Goal: Information Seeking & Learning: Learn about a topic

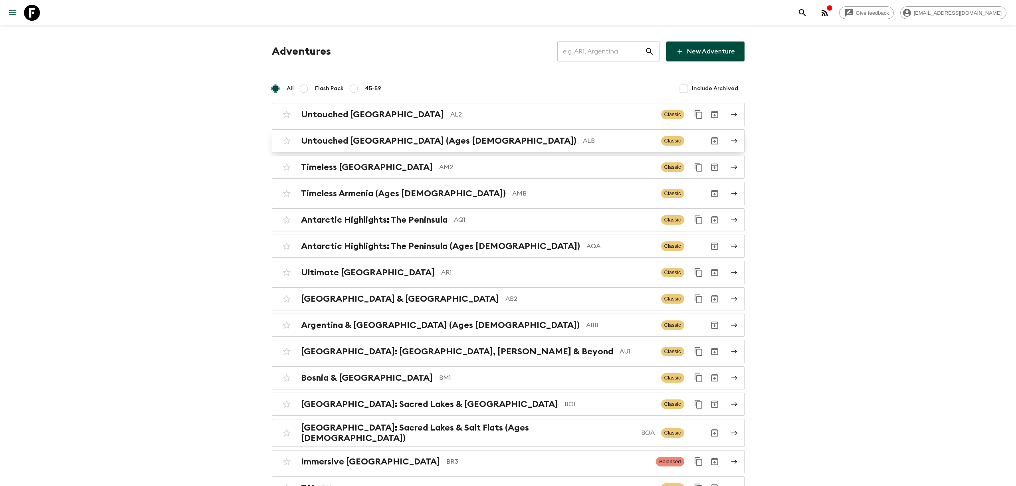
click at [583, 137] on p "ALB" at bounding box center [619, 141] width 72 height 10
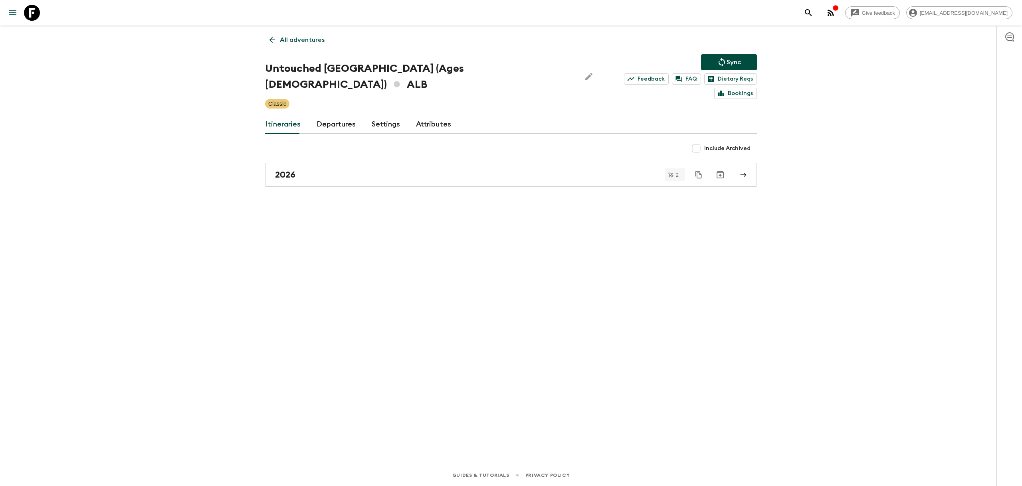
click at [334, 115] on link "Departures" at bounding box center [336, 124] width 39 height 19
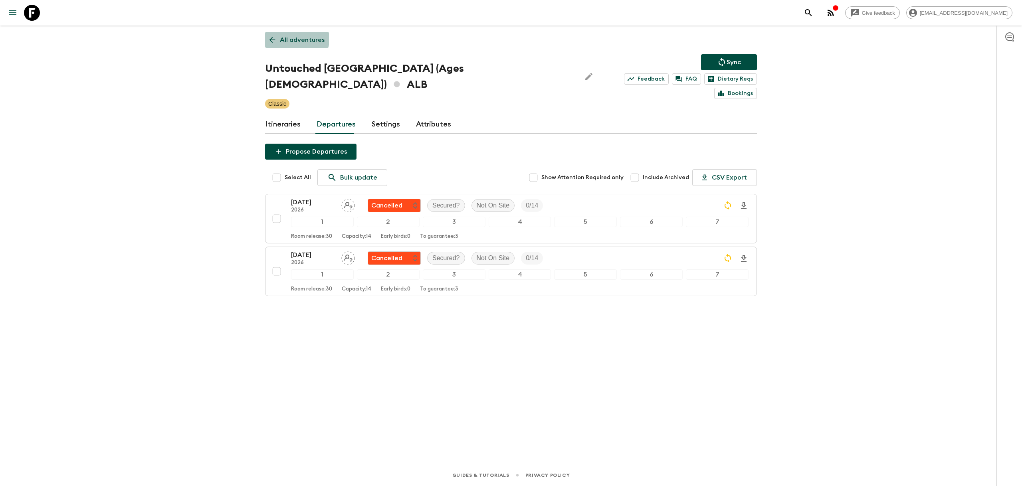
click at [281, 36] on p "All adventures" at bounding box center [302, 40] width 45 height 10
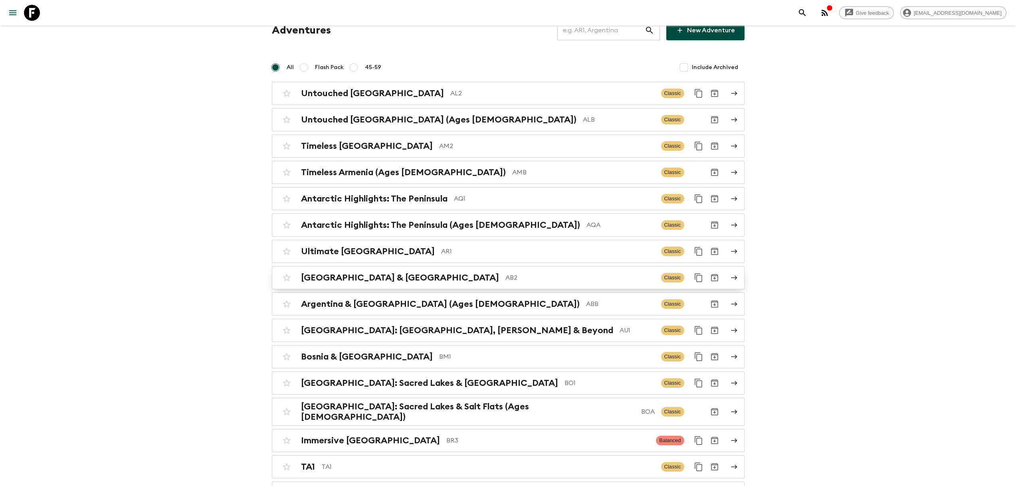
scroll to position [89, 0]
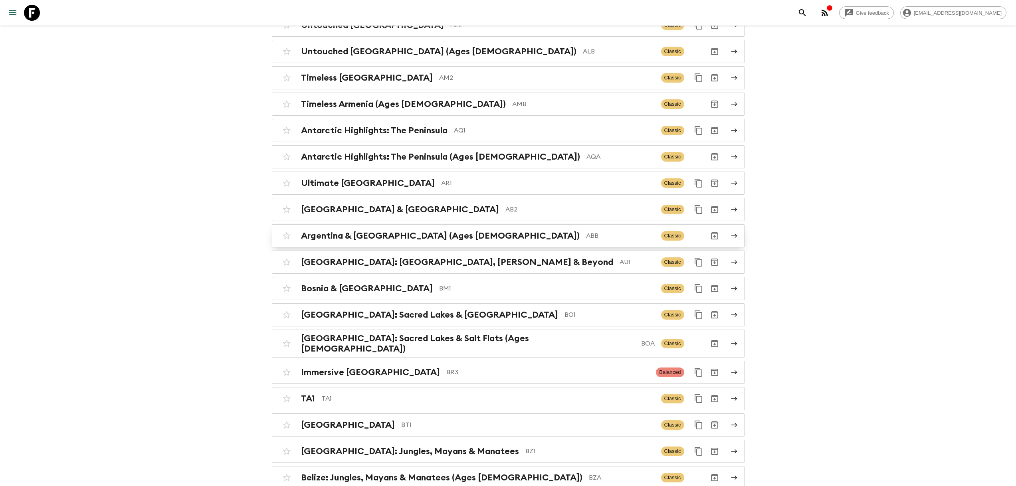
click at [586, 239] on p "ABB" at bounding box center [620, 236] width 69 height 10
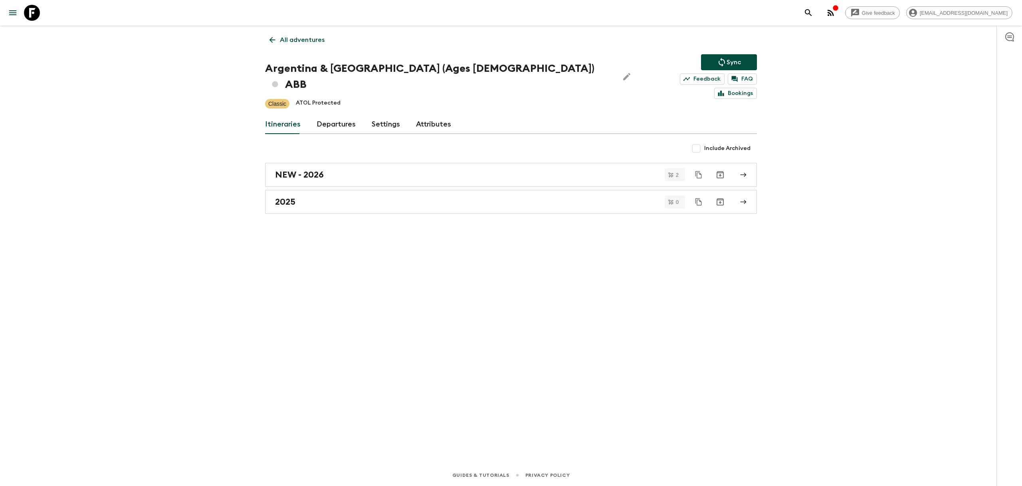
click at [329, 115] on link "Departures" at bounding box center [336, 124] width 39 height 19
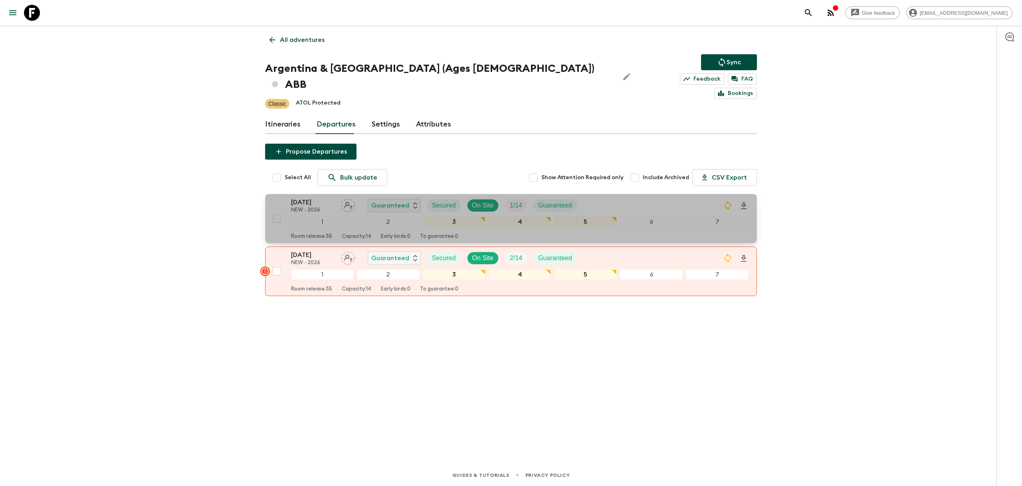
click at [647, 198] on div "10 Oct 2026 NEW - 2026 Guaranteed Secured On Site 1 / 14 Guaranteed" at bounding box center [519, 206] width 457 height 16
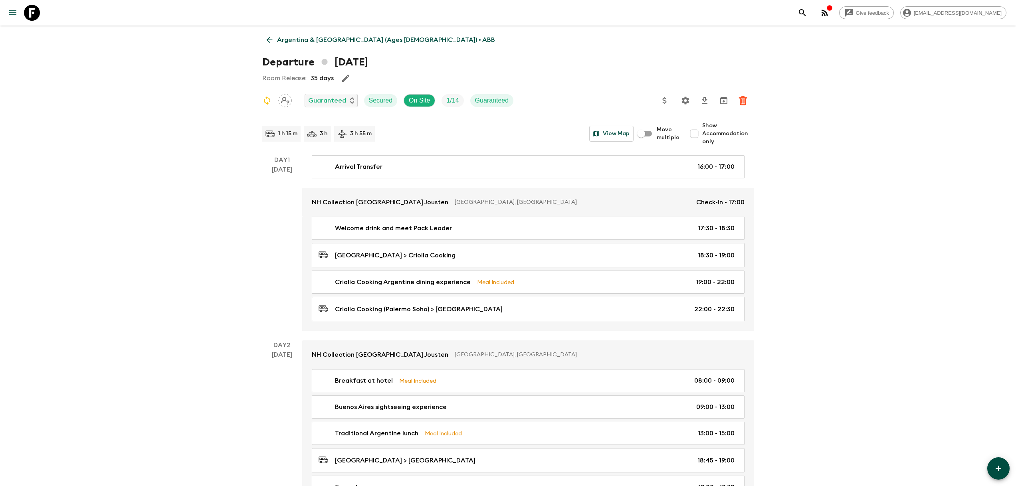
click at [683, 100] on icon "Settings" at bounding box center [685, 101] width 8 height 8
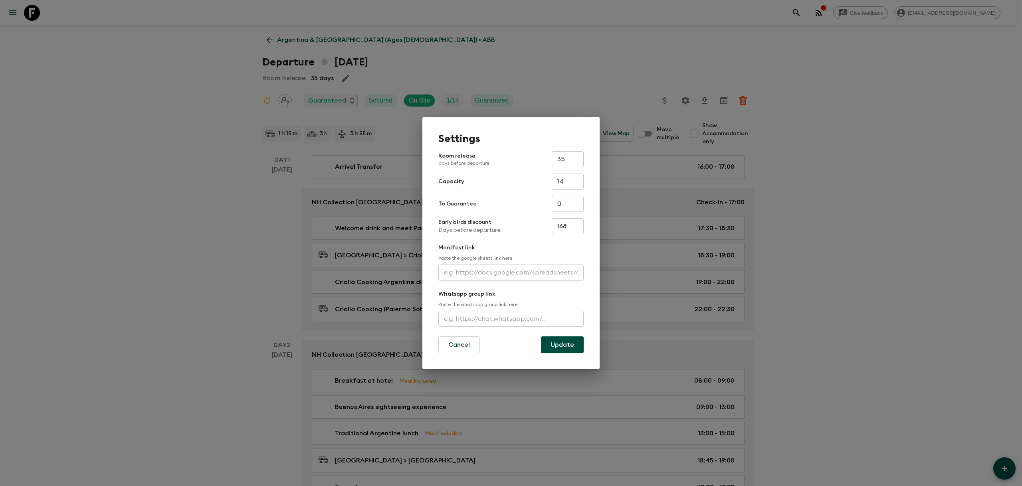
click at [538, 245] on p "Manifest link" at bounding box center [510, 248] width 145 height 8
click at [461, 348] on button "Cancel" at bounding box center [459, 344] width 42 height 17
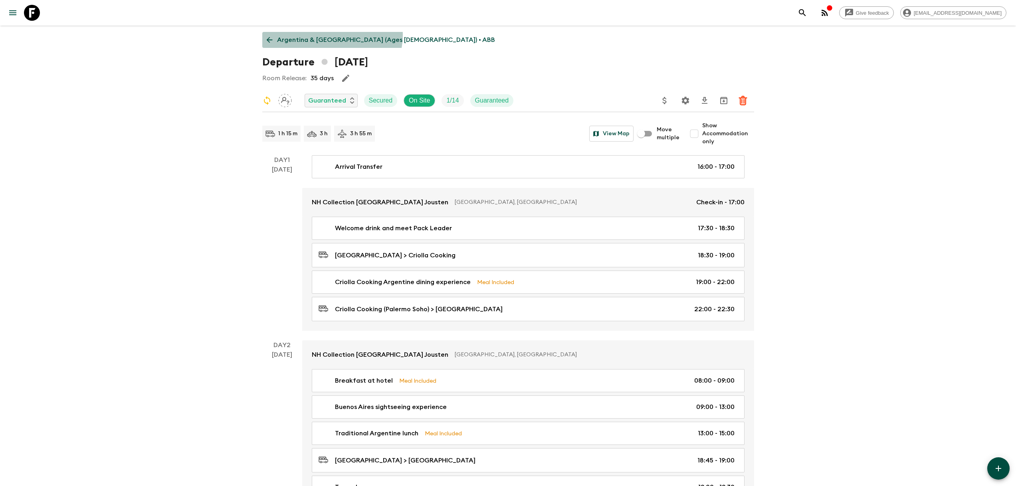
click at [331, 35] on p "Argentina & Brazil (Ages 45-59) • ABB" at bounding box center [386, 40] width 218 height 10
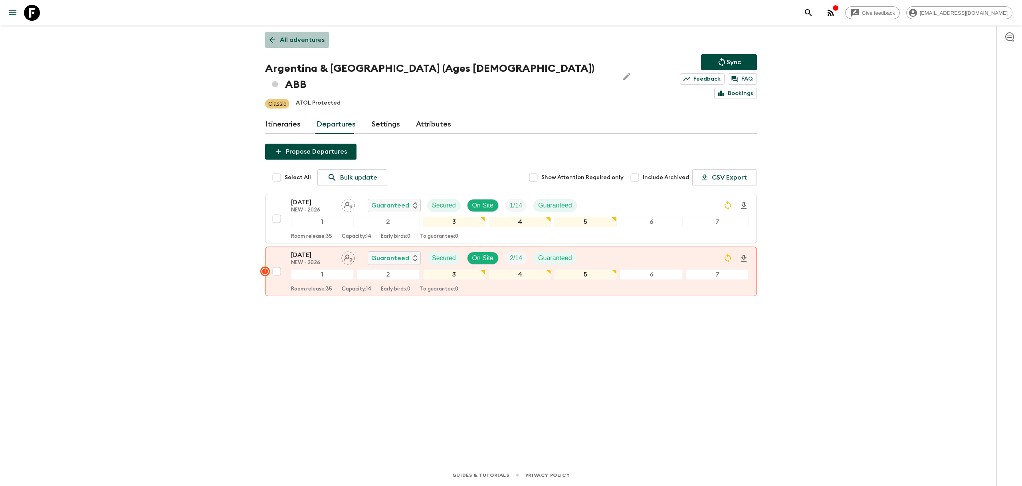
click at [297, 41] on p "All adventures" at bounding box center [302, 40] width 45 height 10
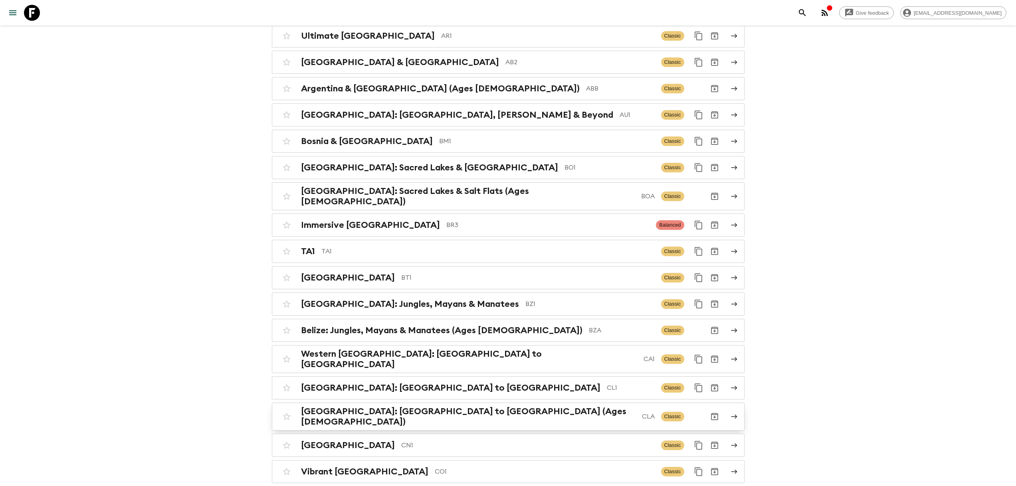
scroll to position [325, 0]
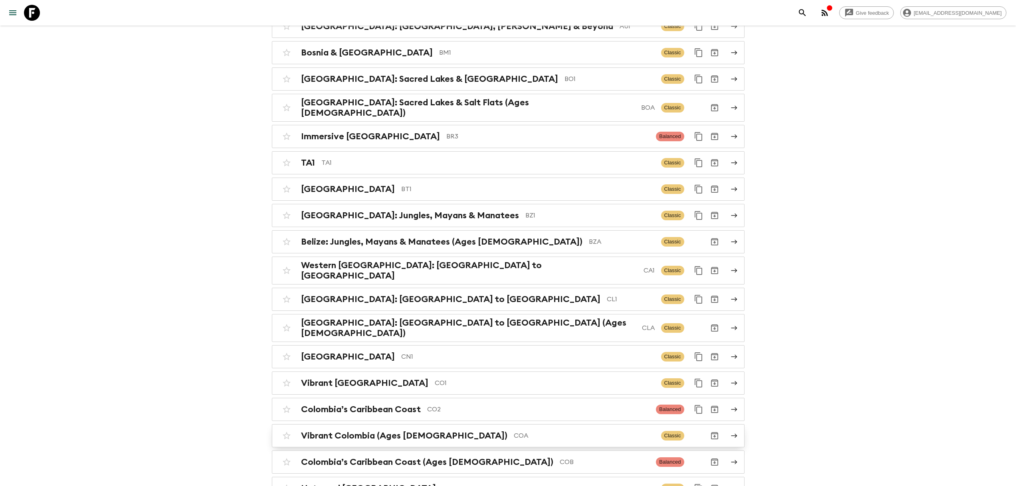
click at [514, 431] on p "COA" at bounding box center [584, 436] width 141 height 10
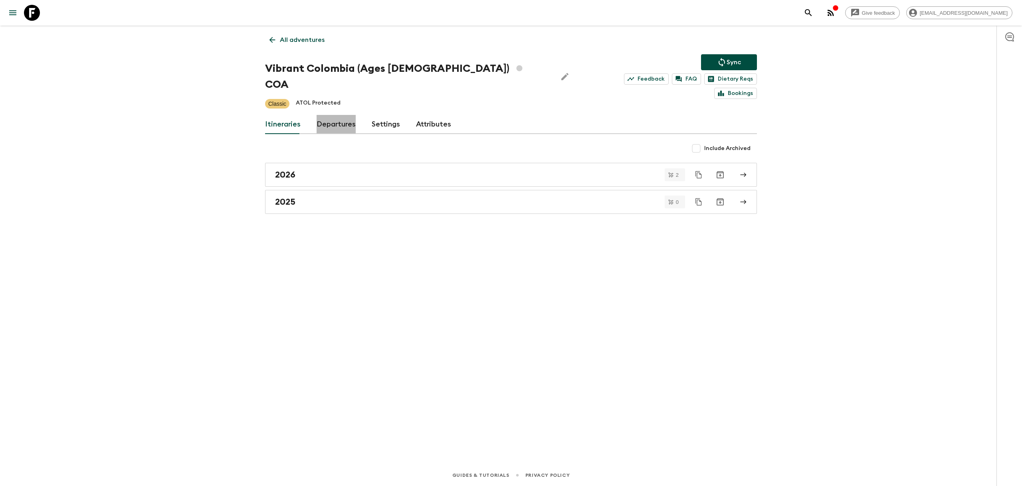
click at [341, 115] on link "Departures" at bounding box center [336, 124] width 39 height 19
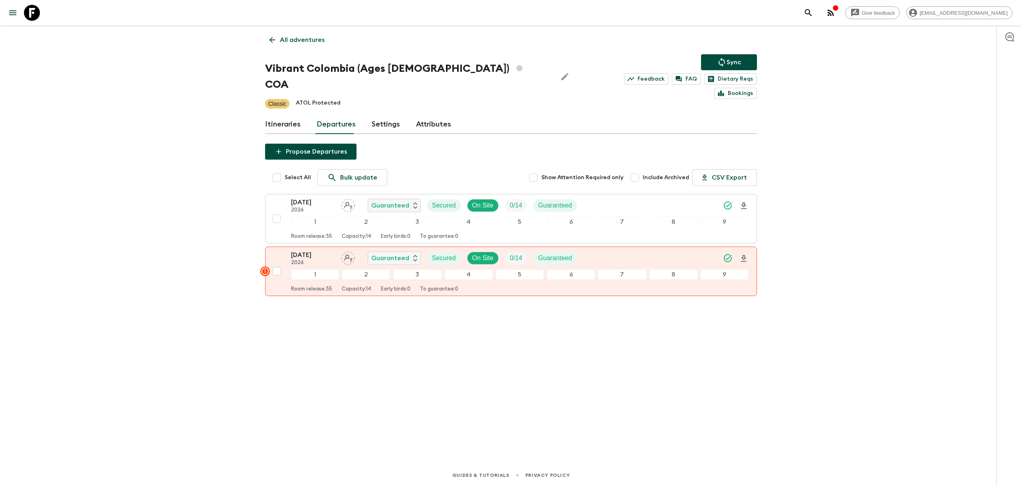
click at [348, 352] on div "All adventures Vibrant Colombia (Ages 45-59) COA Sync Feedback FAQ Dietary Reqs…" at bounding box center [510, 234] width 511 height 417
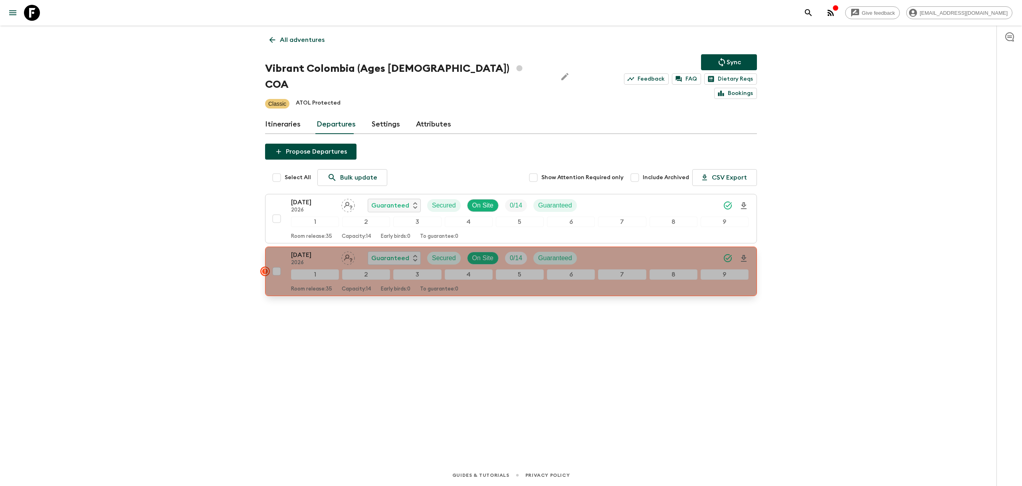
click at [309, 250] on p "20 Dec 2026" at bounding box center [313, 255] width 44 height 10
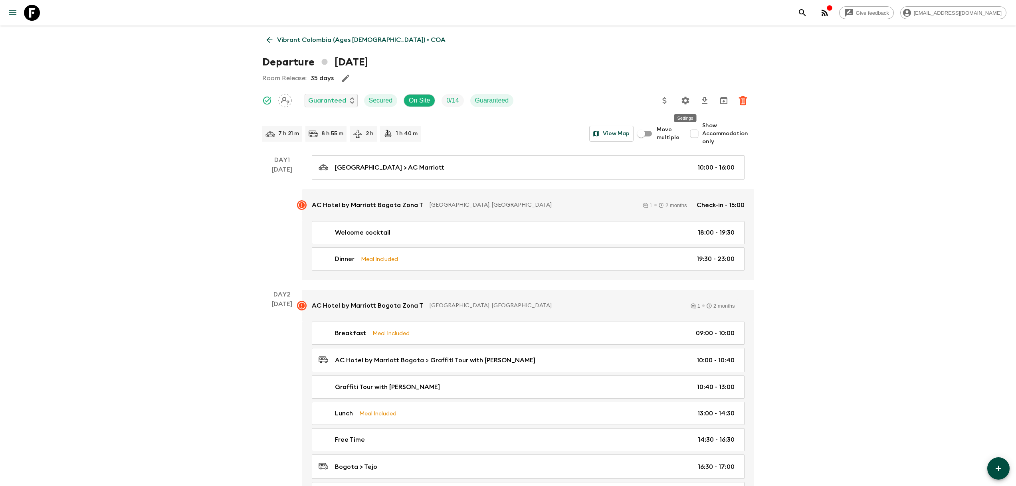
click at [685, 102] on icon "Settings" at bounding box center [685, 101] width 8 height 8
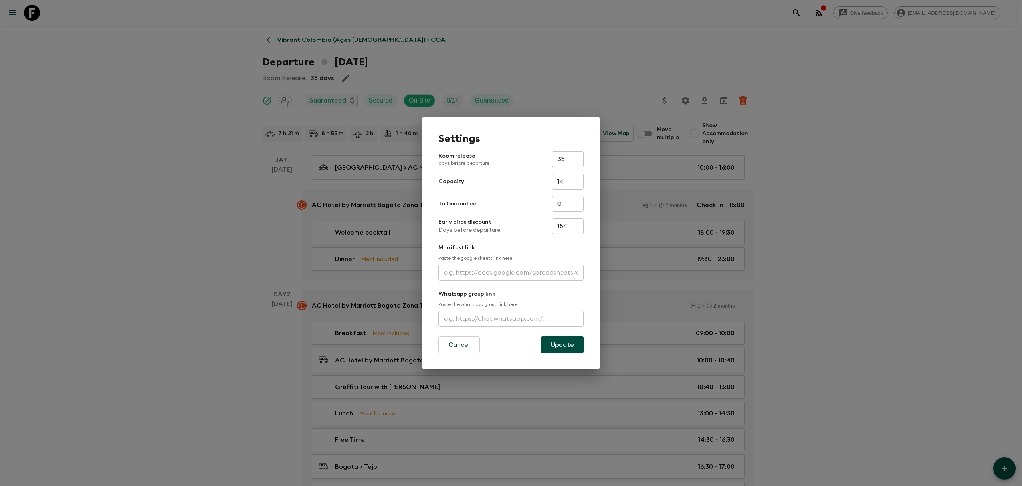
click at [780, 135] on div "Settings Room release days before departure 35 ​ Capacity 14 ​ To Guarantee 0 ​…" at bounding box center [511, 243] width 1022 height 486
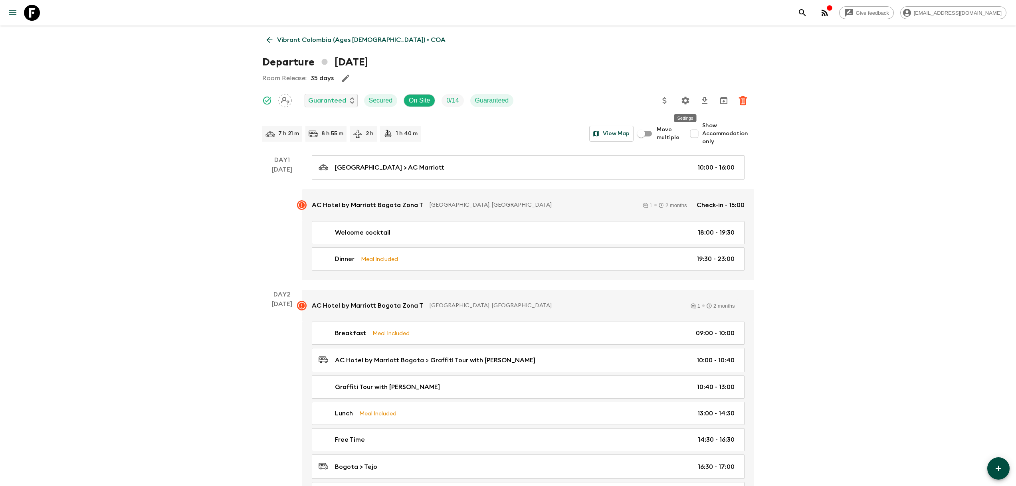
click at [689, 101] on icon "Settings" at bounding box center [686, 101] width 10 height 10
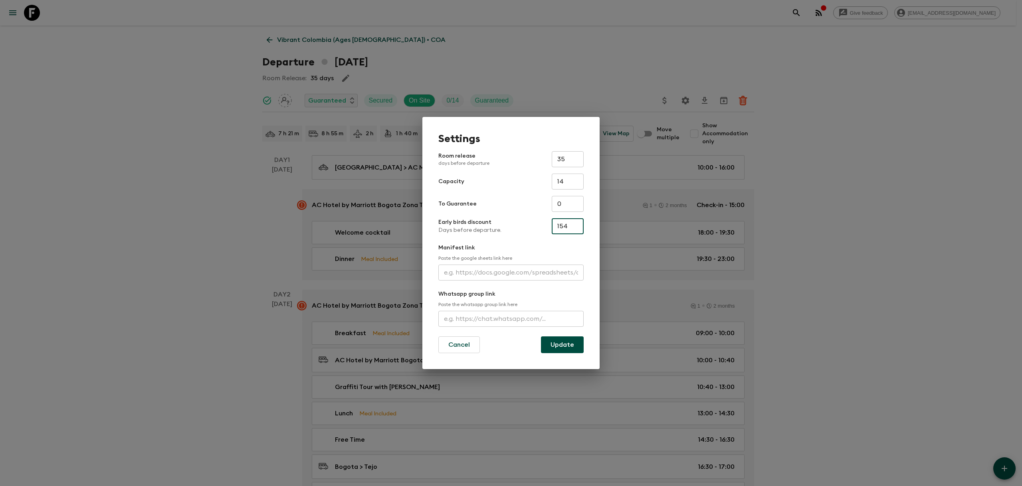
click at [580, 227] on input "154" at bounding box center [568, 226] width 32 height 16
click at [885, 218] on div "Settings Room release days before departure 35 ​ Capacity 14 ​ To Guarantee 0 ​…" at bounding box center [511, 243] width 1022 height 486
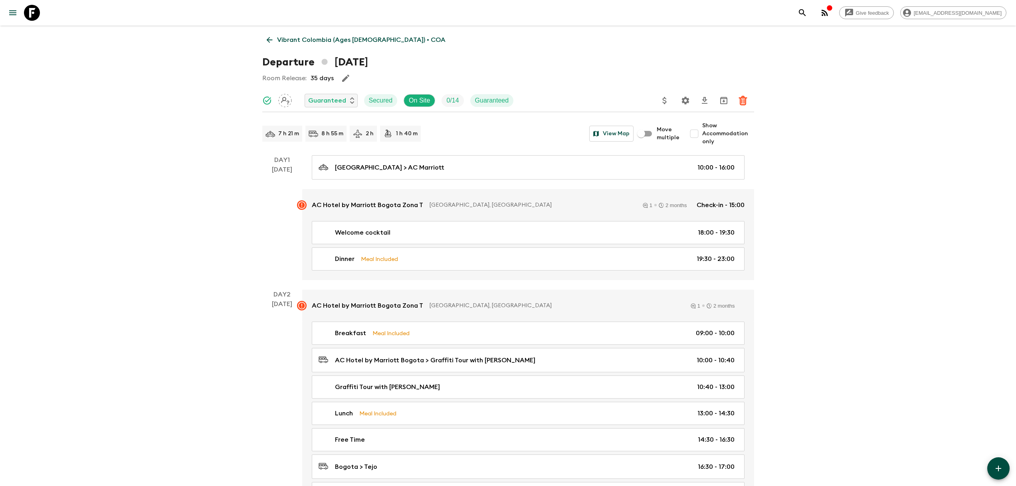
click at [621, 65] on div "Departure 20th December 2026" at bounding box center [508, 62] width 492 height 16
click at [686, 101] on icon "Settings" at bounding box center [686, 101] width 10 height 10
click at [682, 98] on icon "Settings" at bounding box center [685, 101] width 8 height 8
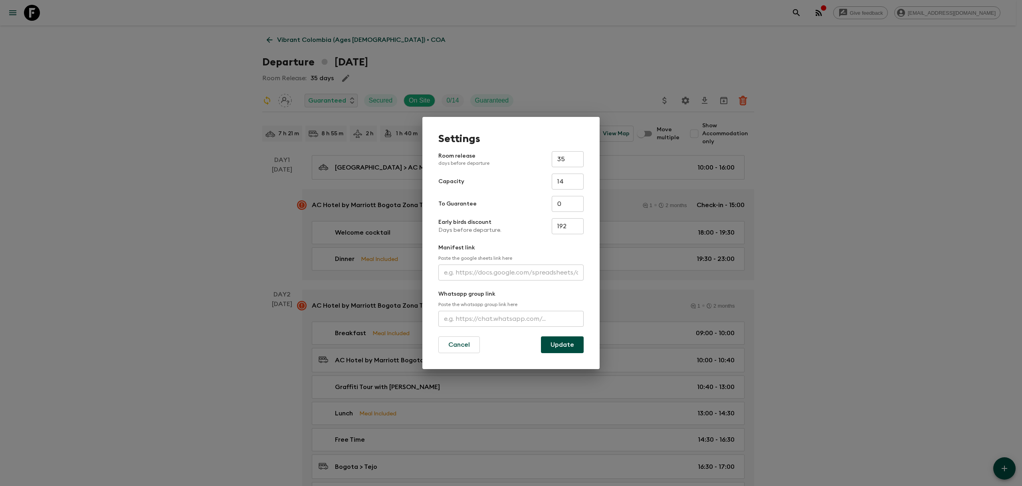
click at [845, 143] on div "Settings Room release days before departure 35 ​ Capacity 14 ​ To Guarantee 0 ​…" at bounding box center [511, 243] width 1022 height 486
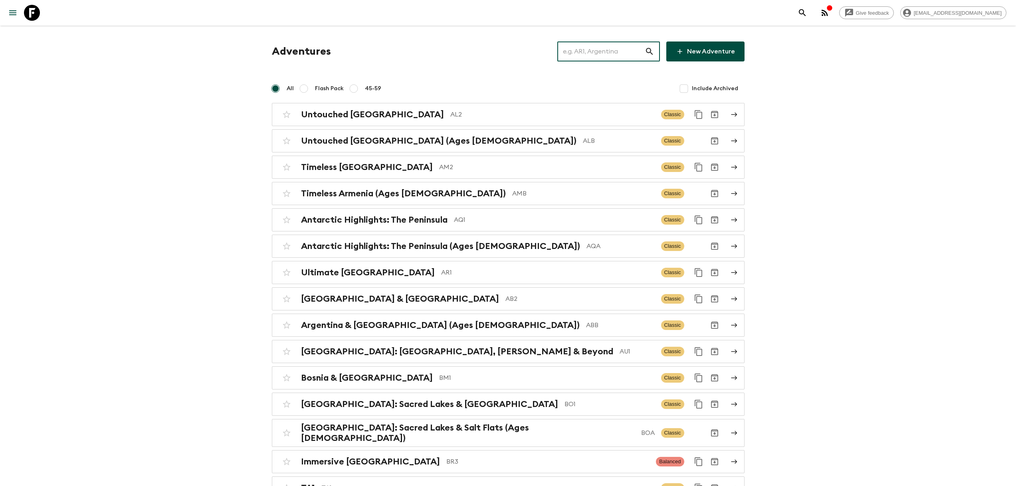
click at [582, 58] on input "text" at bounding box center [600, 51] width 87 height 22
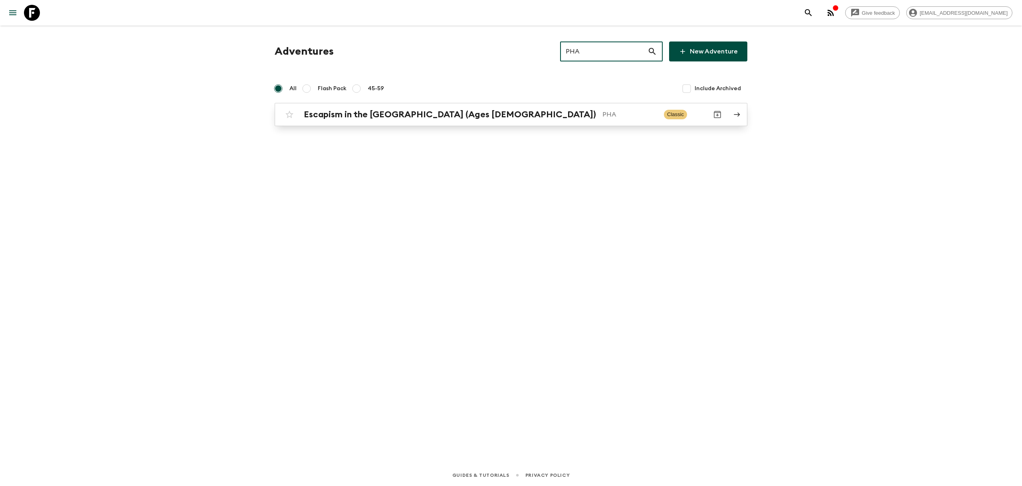
type input "PHA"
click at [467, 123] on link "Escapism in the Philippines (Ages 45-59) PHA Classic" at bounding box center [511, 114] width 473 height 23
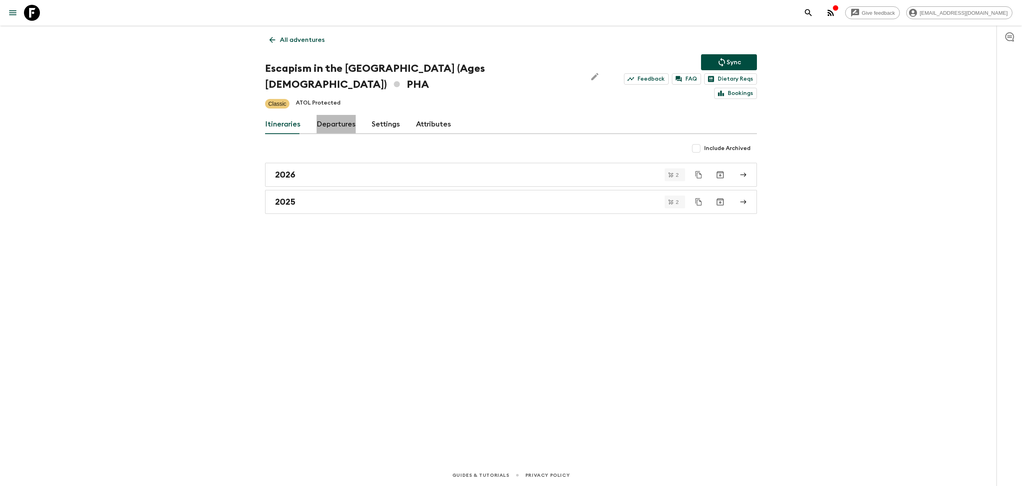
click at [348, 115] on link "Departures" at bounding box center [336, 124] width 39 height 19
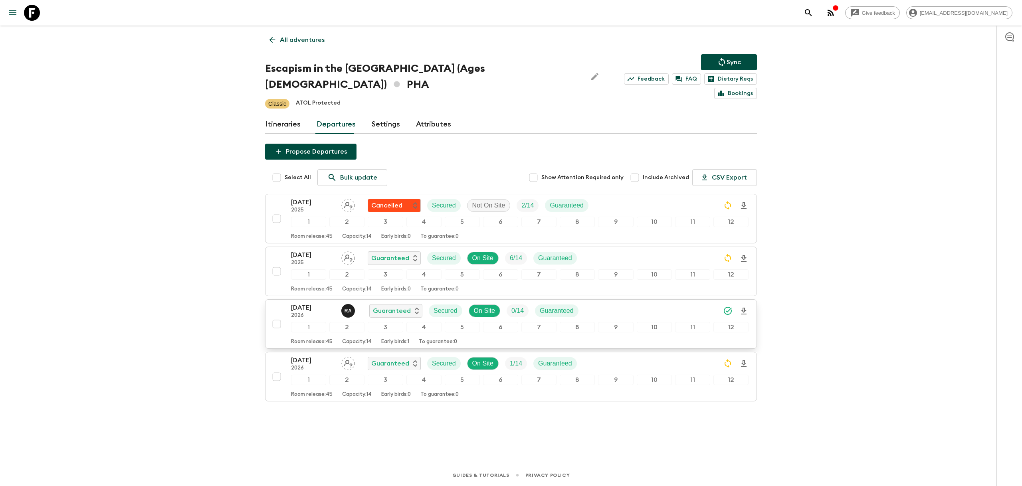
click at [636, 303] on div "06 Mar 2026 2026 R A Guaranteed Secured On Site 0 / 14 Guaranteed" at bounding box center [519, 311] width 457 height 16
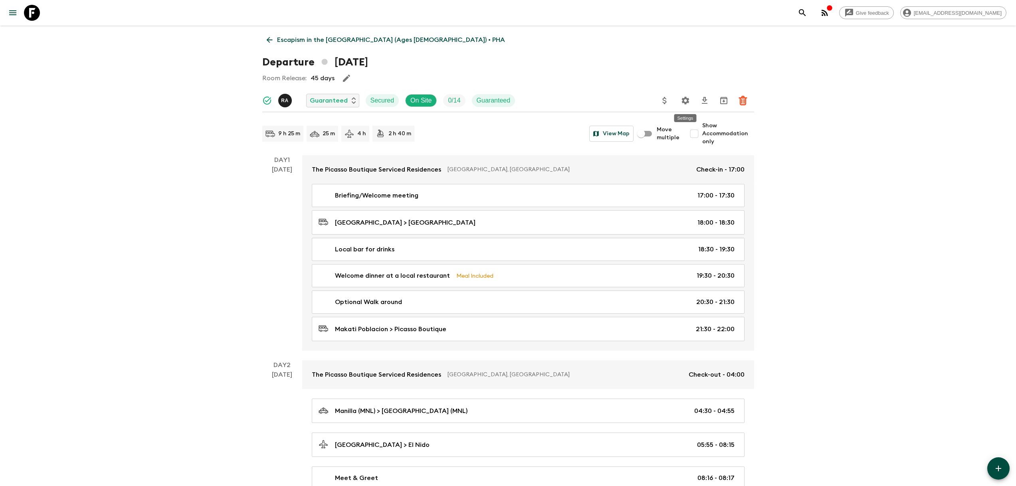
click at [684, 100] on icon "Settings" at bounding box center [686, 101] width 10 height 10
click at [661, 101] on icon "Update Price, Early Bird Discount and Costs" at bounding box center [665, 101] width 10 height 10
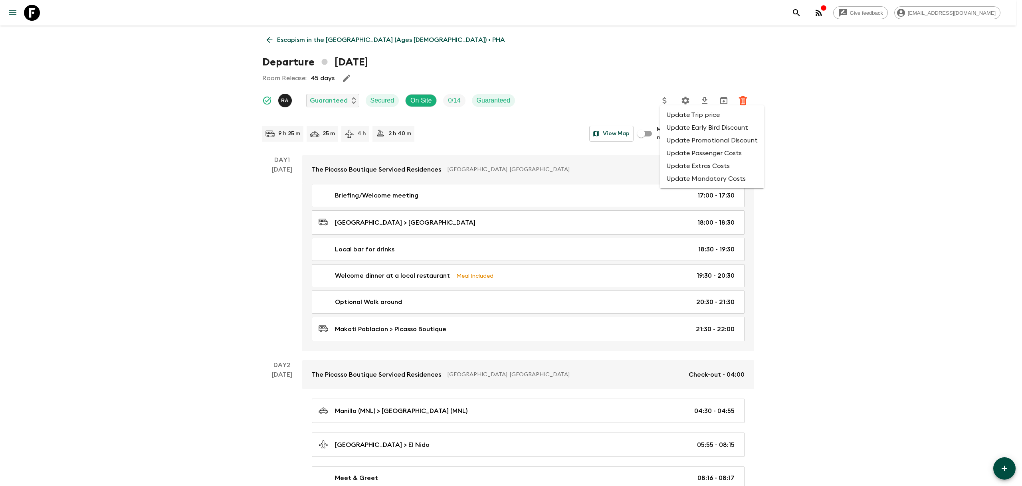
click at [712, 131] on li "Update Early Bird Discount" at bounding box center [712, 127] width 104 height 13
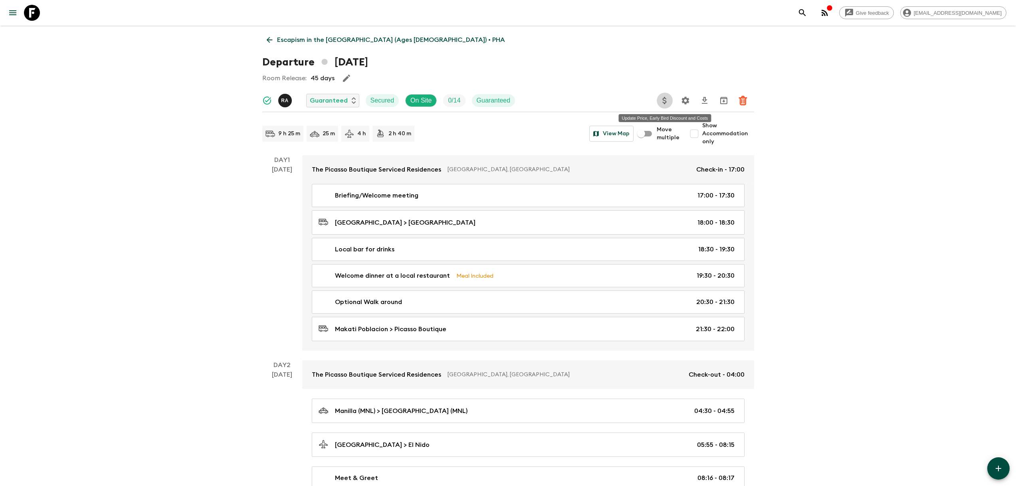
click at [683, 98] on icon "Settings" at bounding box center [686, 101] width 10 height 10
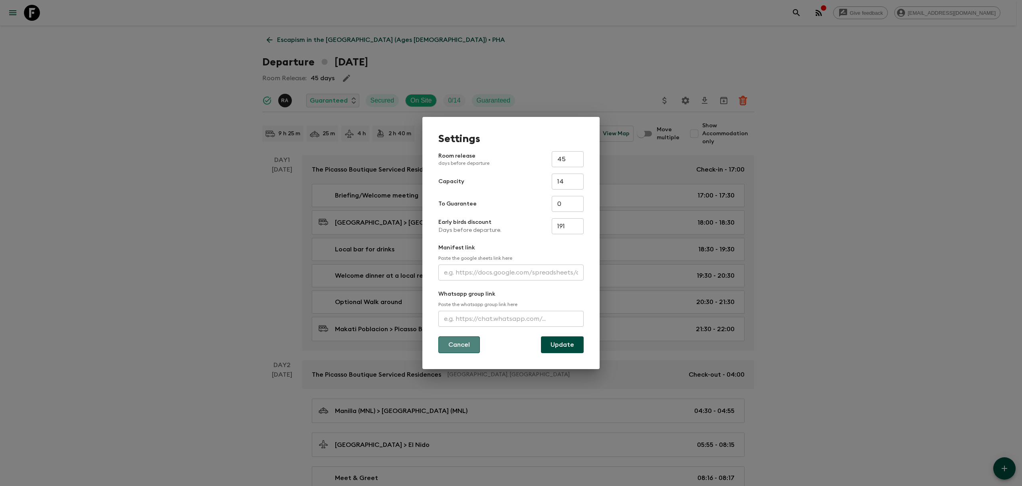
click at [449, 348] on button "Cancel" at bounding box center [459, 344] width 42 height 17
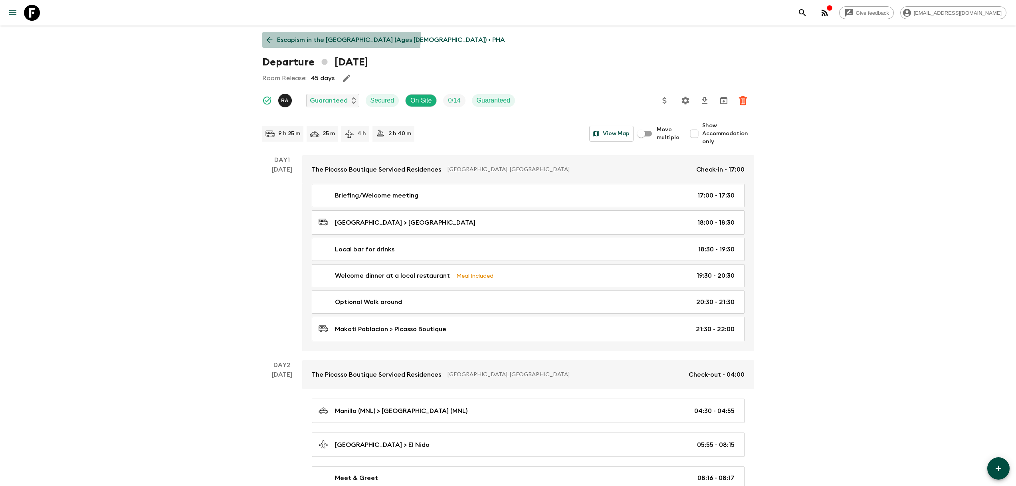
click at [283, 35] on p "Escapism in the Philippines (Ages 45-59) • PHA" at bounding box center [391, 40] width 228 height 10
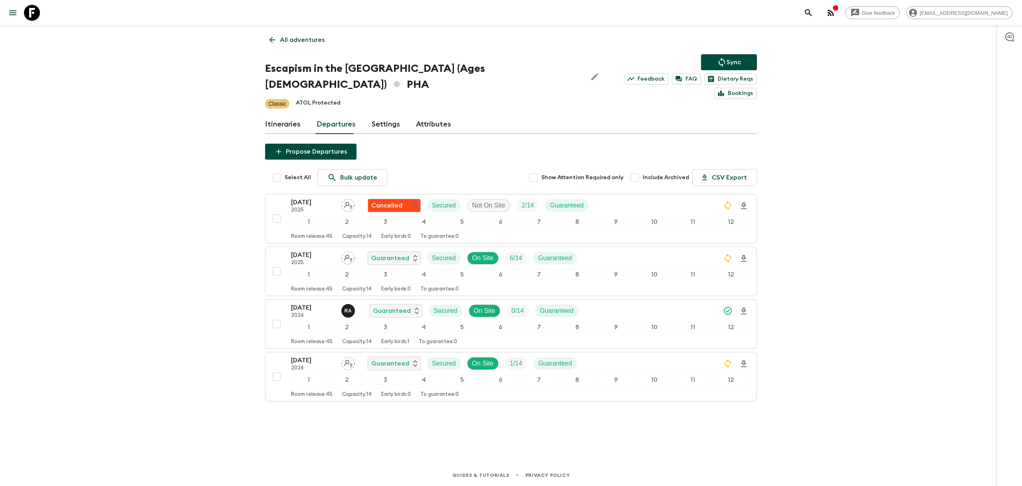
click at [837, 283] on div "Give feedback developers@flashpack.com All adventures Escapism in the Philippin…" at bounding box center [511, 243] width 1022 height 486
click at [287, 36] on p "All adventures" at bounding box center [302, 40] width 45 height 10
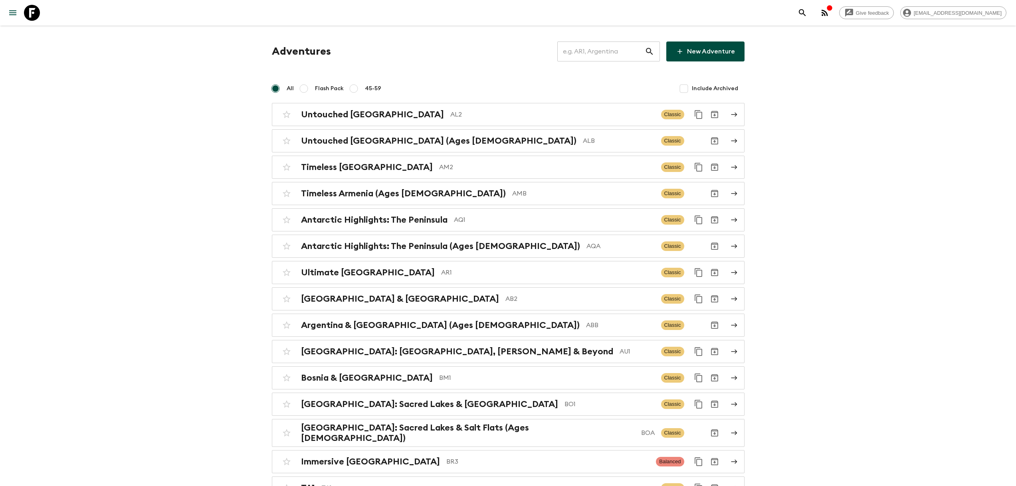
click at [608, 52] on input "text" at bounding box center [600, 51] width 87 height 22
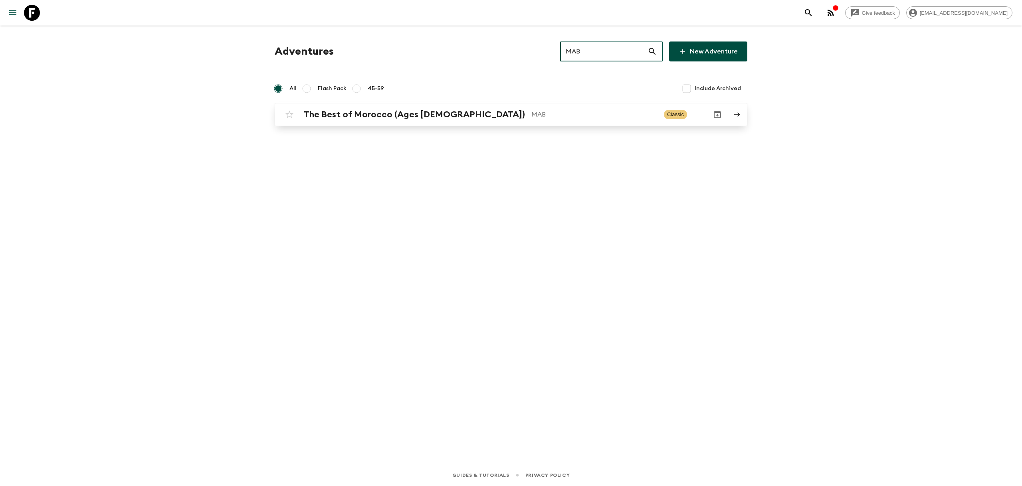
type input "MAB"
click at [531, 110] on p "MAB" at bounding box center [594, 115] width 126 height 10
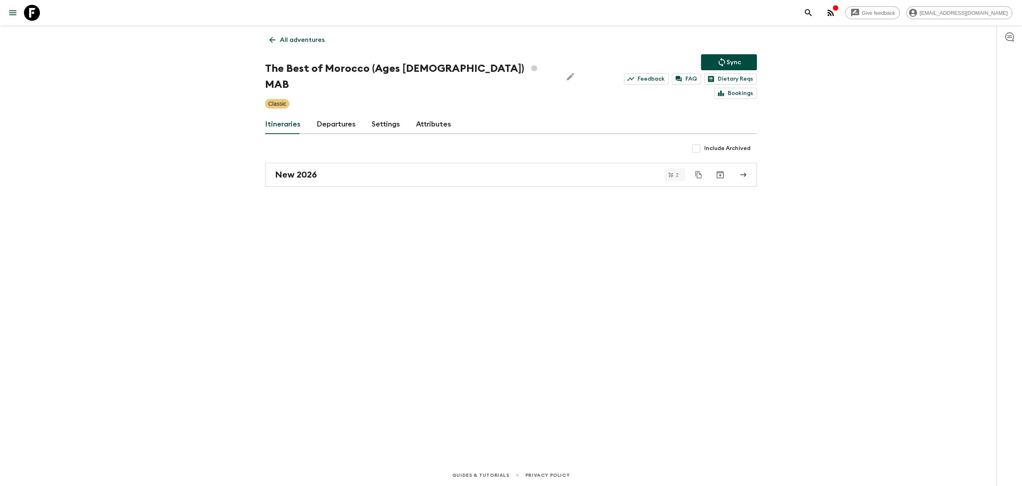
click at [338, 115] on link "Departures" at bounding box center [336, 124] width 39 height 19
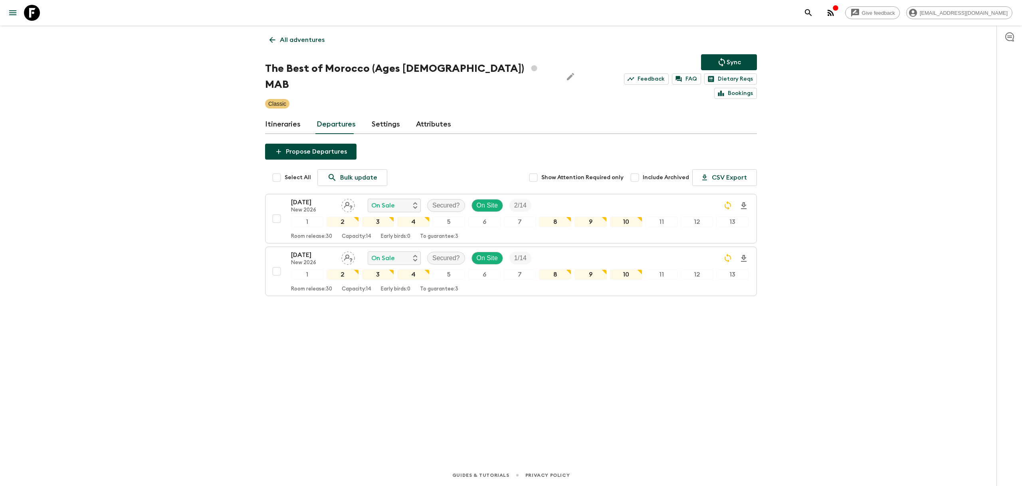
click at [284, 33] on link "All adventures" at bounding box center [297, 40] width 64 height 16
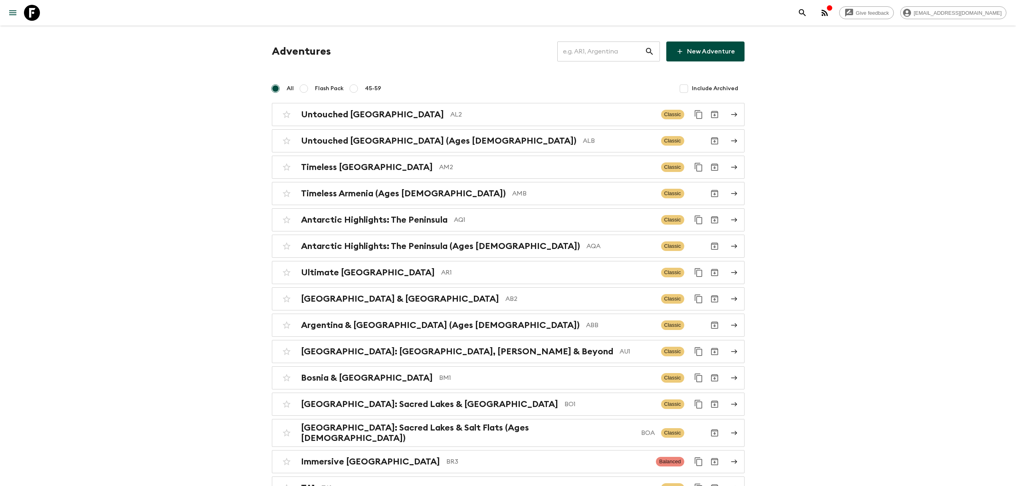
click at [711, 45] on link "New Adventure" at bounding box center [705, 52] width 78 height 20
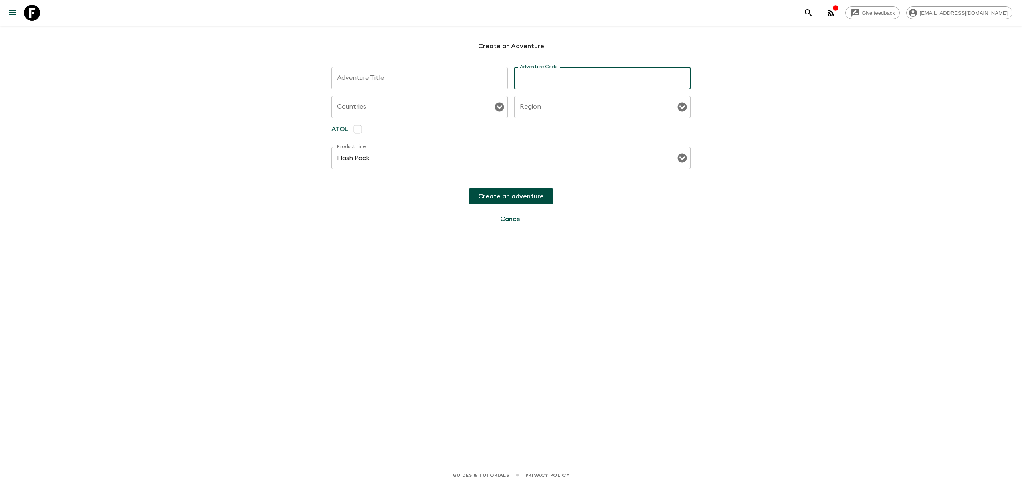
click at [771, 166] on div "Give feedback developers@flashpack.com Create an Adventure Adventure Title x Ad…" at bounding box center [511, 243] width 1022 height 486
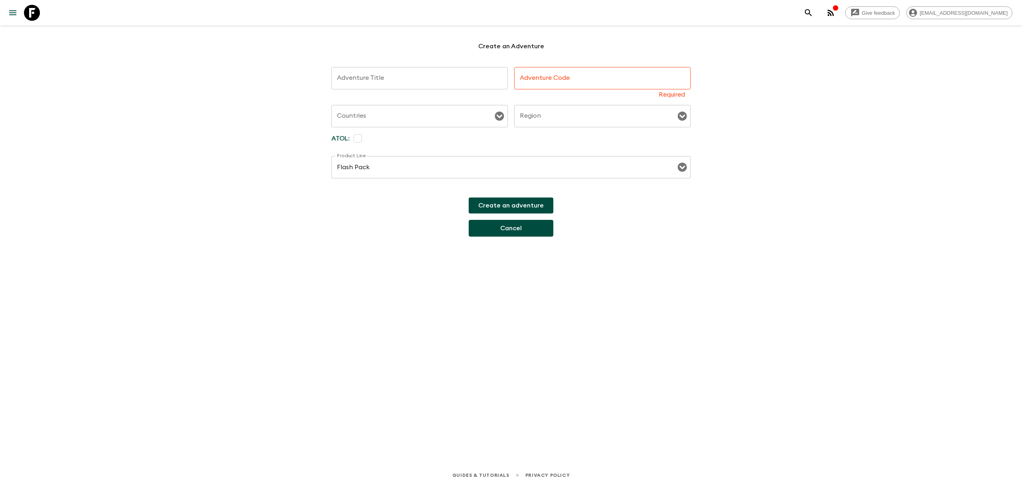
click at [500, 226] on link "Cancel" at bounding box center [511, 228] width 85 height 17
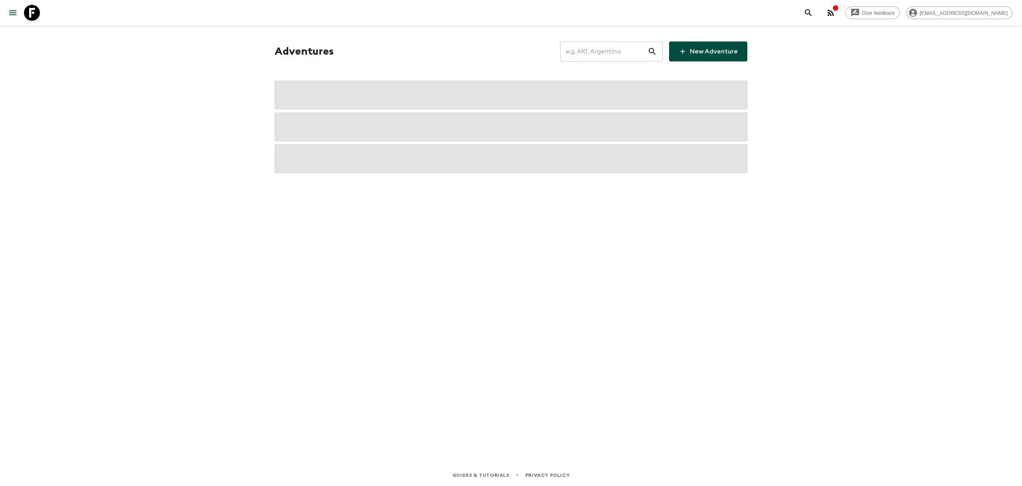
click at [785, 237] on div "Give feedback developers@flashpack.com Adventures ​ New Adventure Guides & Tuto…" at bounding box center [511, 243] width 1022 height 486
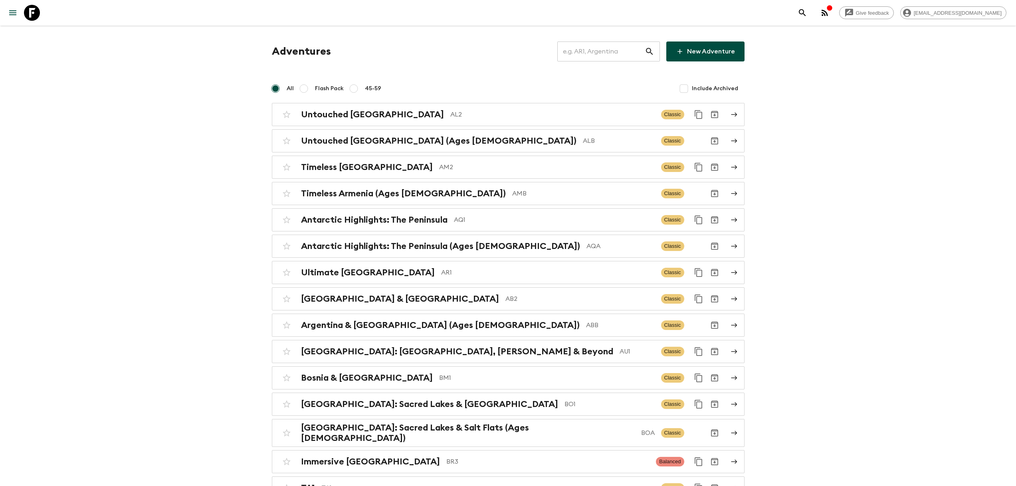
click at [422, 177] on link "Timeless Armenia AM2 Classic" at bounding box center [508, 167] width 473 height 23
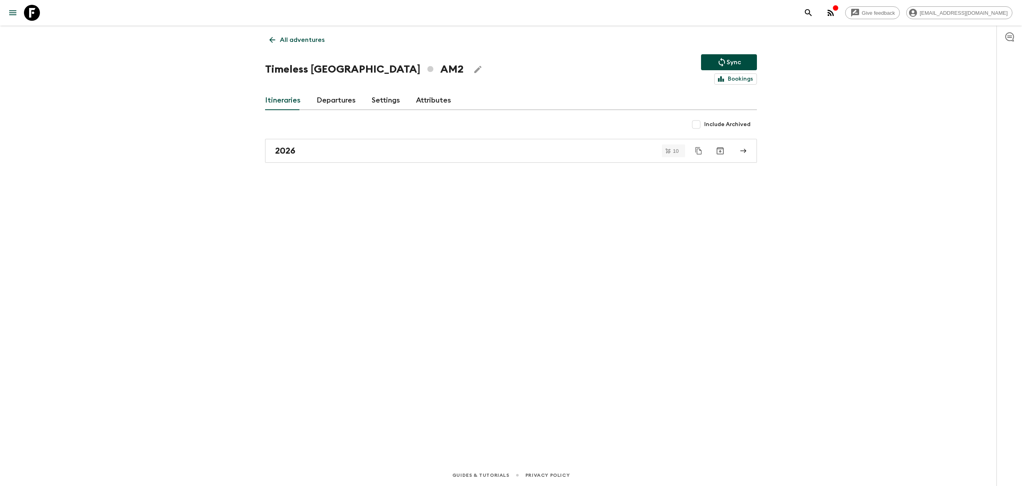
click at [349, 97] on link "Departures" at bounding box center [336, 100] width 39 height 19
